Goal: Information Seeking & Learning: Learn about a topic

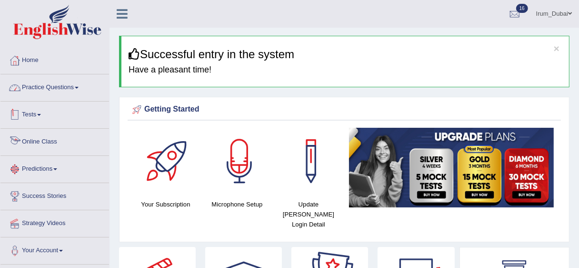
drag, startPoint x: 0, startPoint y: 0, endPoint x: 70, endPoint y: 88, distance: 111.9
click at [70, 88] on link "Practice Questions" at bounding box center [54, 86] width 109 height 24
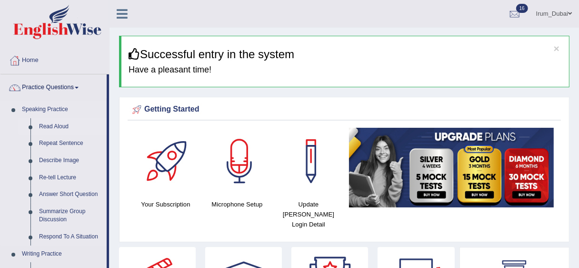
click at [56, 126] on link "Read Aloud" at bounding box center [71, 126] width 72 height 17
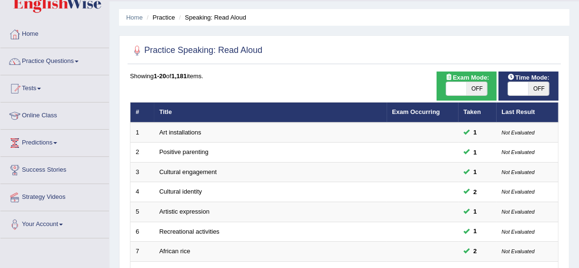
scroll to position [30, 0]
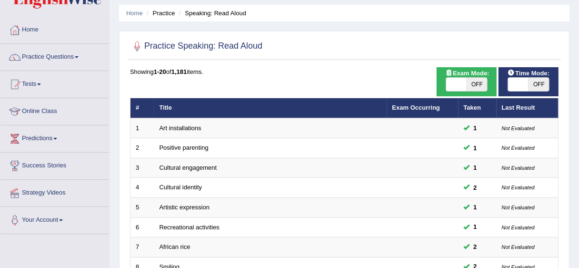
click at [522, 89] on span at bounding box center [518, 84] width 20 height 13
checkbox input "true"
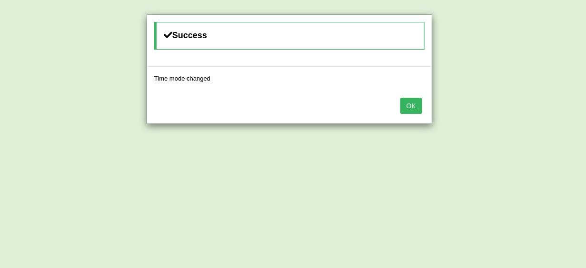
click at [424, 101] on div "OK" at bounding box center [289, 106] width 285 height 33
click at [419, 102] on button "OK" at bounding box center [411, 106] width 22 height 16
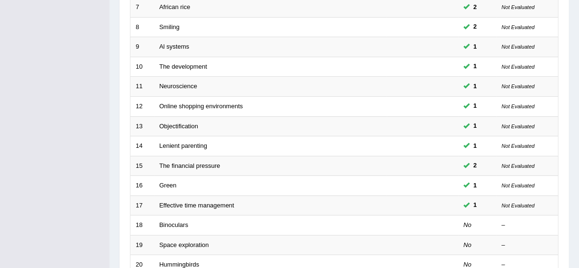
scroll to position [269, 0]
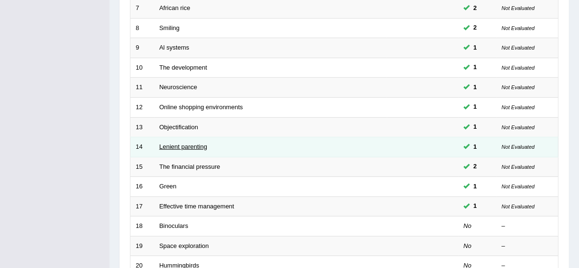
click at [180, 148] on link "Lenient parenting" at bounding box center [184, 146] width 48 height 7
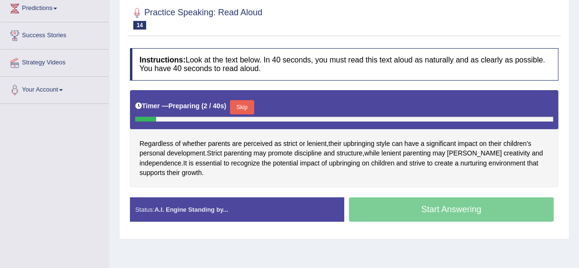
scroll to position [161, 0]
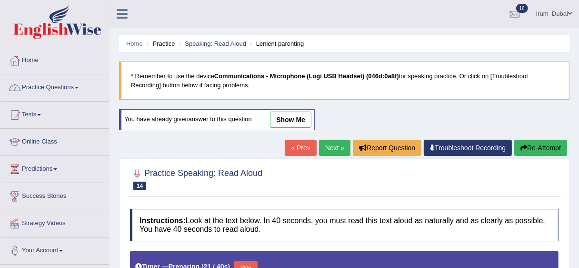
click at [288, 121] on link "show me" at bounding box center [290, 119] width 41 height 16
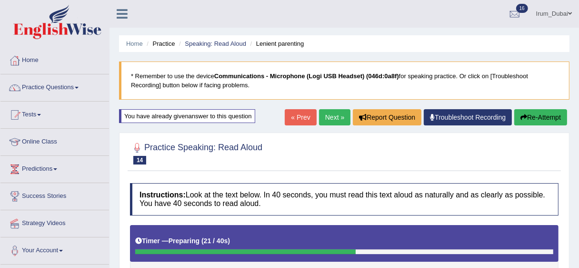
click at [530, 116] on button "Re-Attempt" at bounding box center [540, 117] width 53 height 16
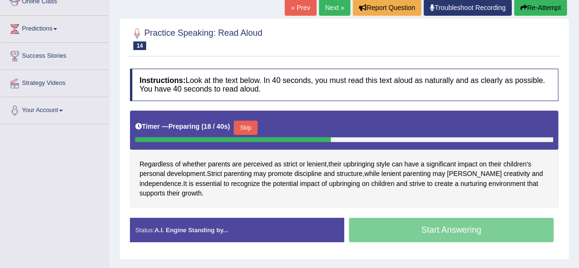
click at [250, 126] on button "Skip" at bounding box center [246, 127] width 24 height 14
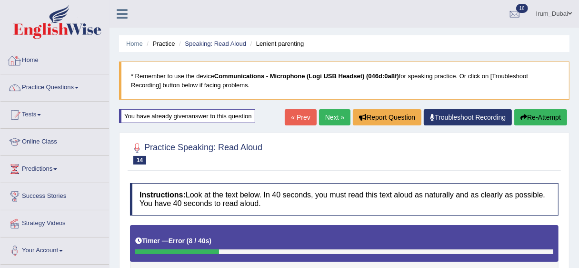
click at [70, 63] on link "Home" at bounding box center [54, 59] width 109 height 24
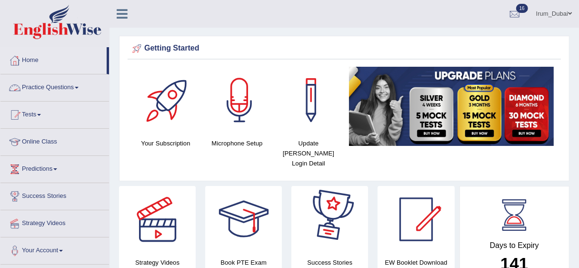
click at [85, 88] on link "Practice Questions" at bounding box center [54, 86] width 109 height 24
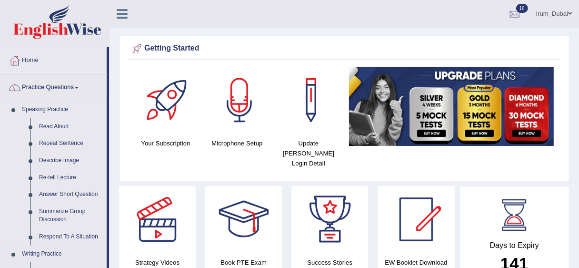
click at [57, 123] on link "Read Aloud" at bounding box center [71, 126] width 72 height 17
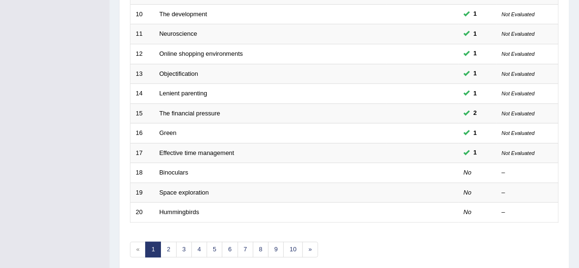
scroll to position [324, 0]
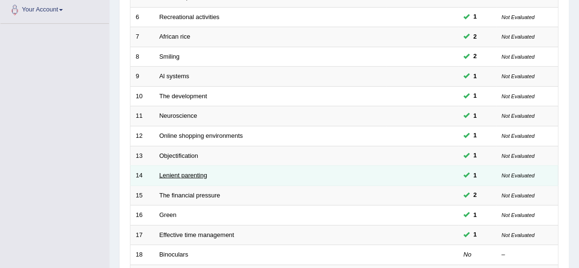
click at [188, 175] on link "Lenient parenting" at bounding box center [184, 174] width 48 height 7
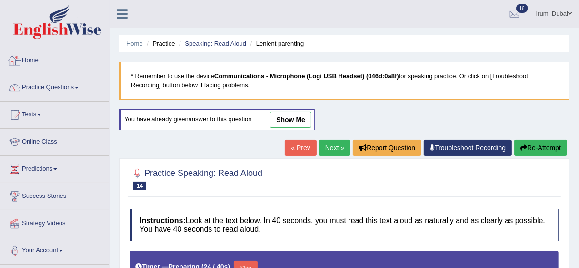
click at [58, 58] on link "Home" at bounding box center [54, 59] width 109 height 24
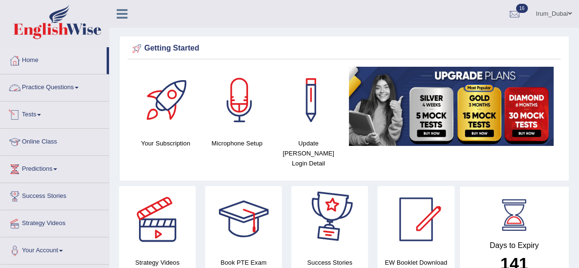
click at [54, 95] on link "Practice Questions" at bounding box center [54, 86] width 109 height 24
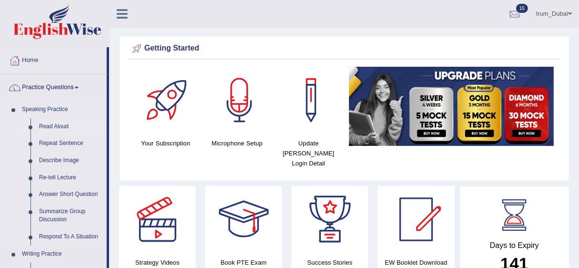
click at [44, 125] on link "Read Aloud" at bounding box center [71, 126] width 72 height 17
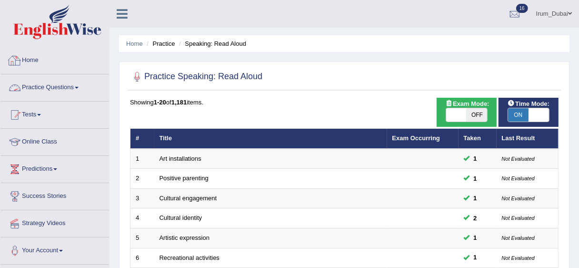
click at [46, 73] on li "Home" at bounding box center [54, 60] width 109 height 27
click at [573, 16] on link "Irum_Dubai" at bounding box center [554, 12] width 50 height 25
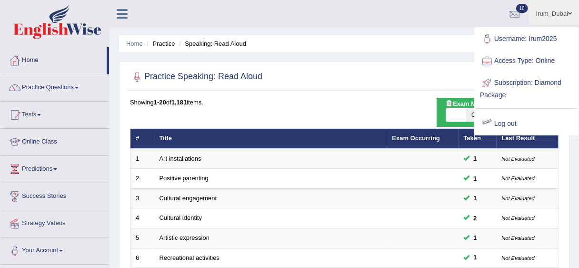
click at [510, 117] on link "Log out" at bounding box center [526, 124] width 103 height 22
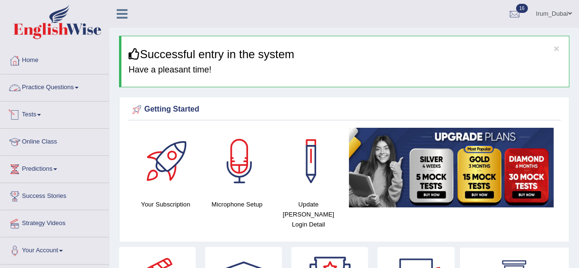
click at [48, 88] on link "Practice Questions" at bounding box center [54, 86] width 109 height 24
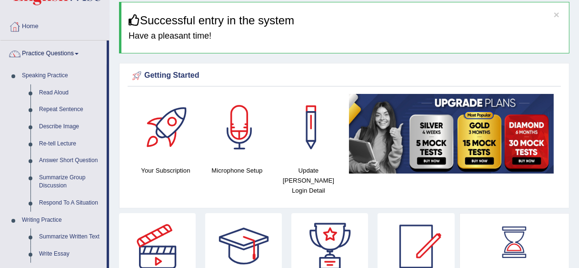
scroll to position [63, 0]
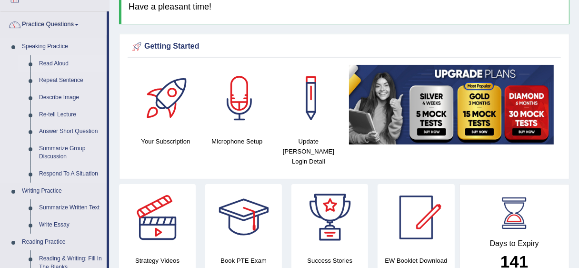
click at [48, 60] on link "Read Aloud" at bounding box center [71, 63] width 72 height 17
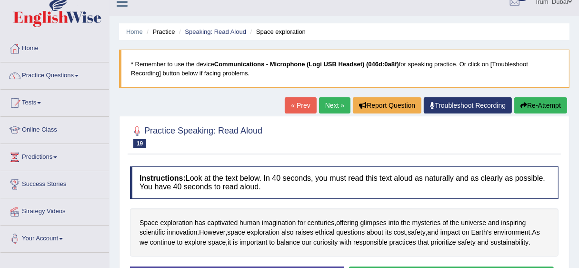
scroll to position [11, 0]
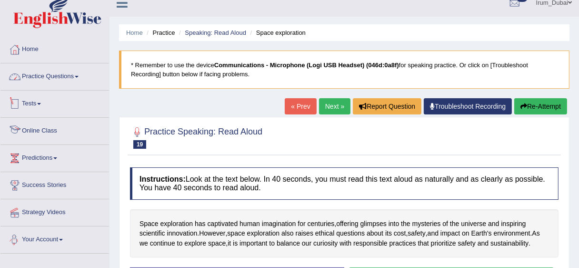
click at [78, 76] on span at bounding box center [77, 77] width 4 height 2
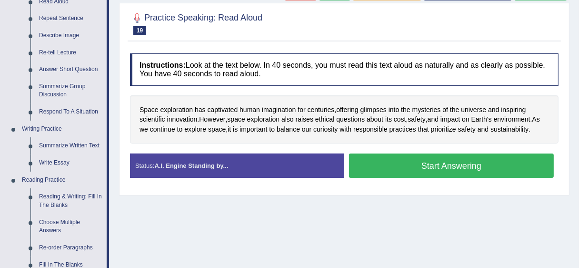
scroll to position [123, 0]
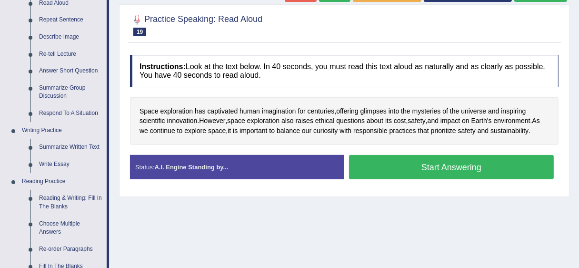
click at [346, 221] on div "Home Practice Speaking: Read Aloud Space exploration * Remember to use the devi…" at bounding box center [345, 115] width 470 height 476
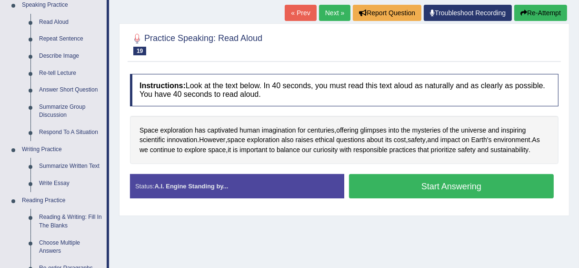
scroll to position [86, 0]
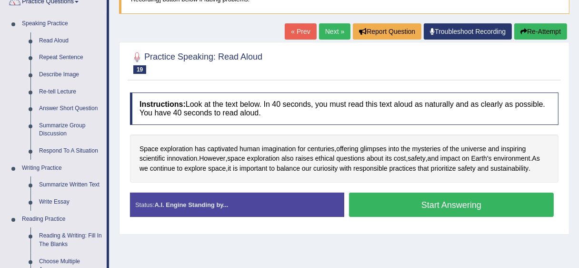
click at [424, 202] on button "Start Answering" at bounding box center [451, 204] width 205 height 24
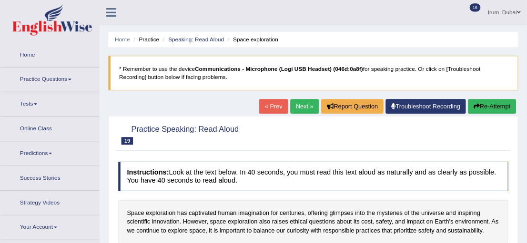
scroll to position [90, 0]
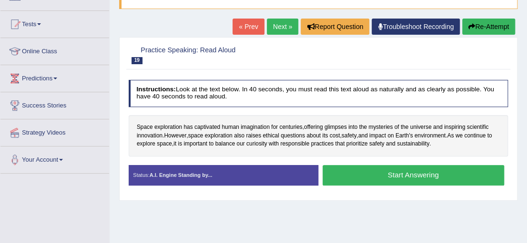
click at [215, 203] on div "Home Practice Speaking: Read Aloud Space exploration * Remember to use the devi…" at bounding box center [318, 148] width 417 height 476
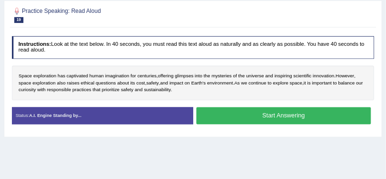
scroll to position [127, 0]
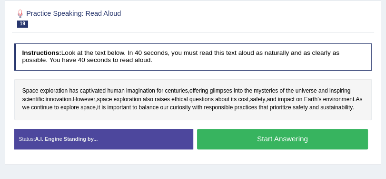
click at [331, 146] on button "Start Answering" at bounding box center [282, 139] width 171 height 20
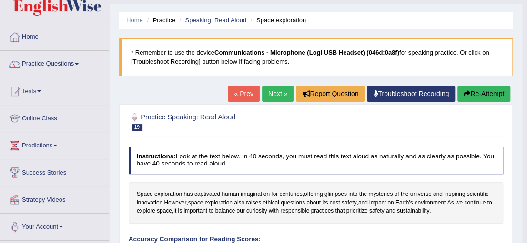
scroll to position [0, 0]
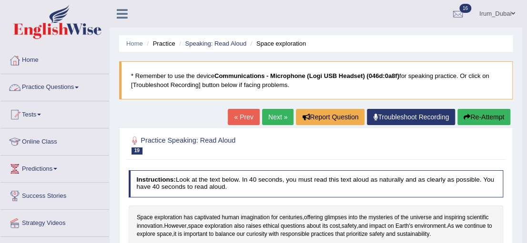
click at [56, 88] on link "Practice Questions" at bounding box center [54, 86] width 109 height 24
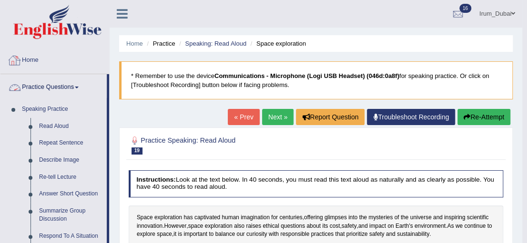
click at [76, 85] on link "Practice Questions" at bounding box center [53, 86] width 106 height 24
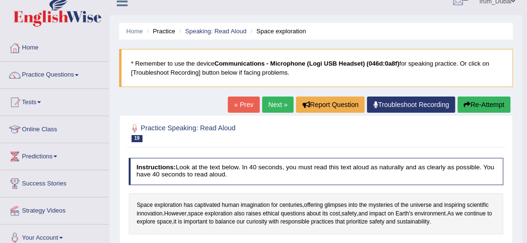
scroll to position [46, 0]
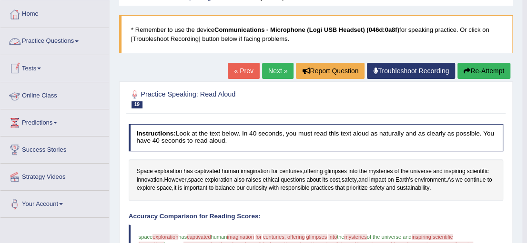
click at [47, 44] on link "Practice Questions" at bounding box center [54, 40] width 109 height 24
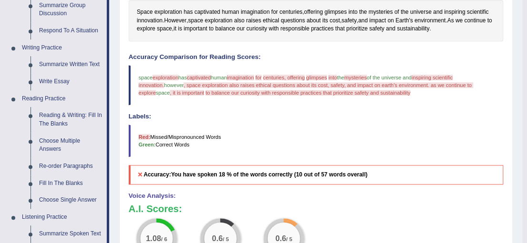
scroll to position [218, 0]
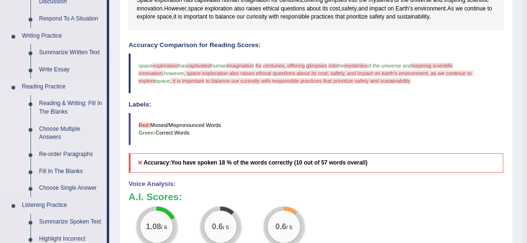
click at [64, 98] on link "Reading & Writing: Fill In The Blanks" at bounding box center [71, 107] width 72 height 25
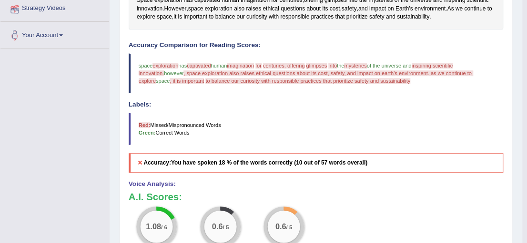
scroll to position [234, 0]
